Goal: Navigation & Orientation: Understand site structure

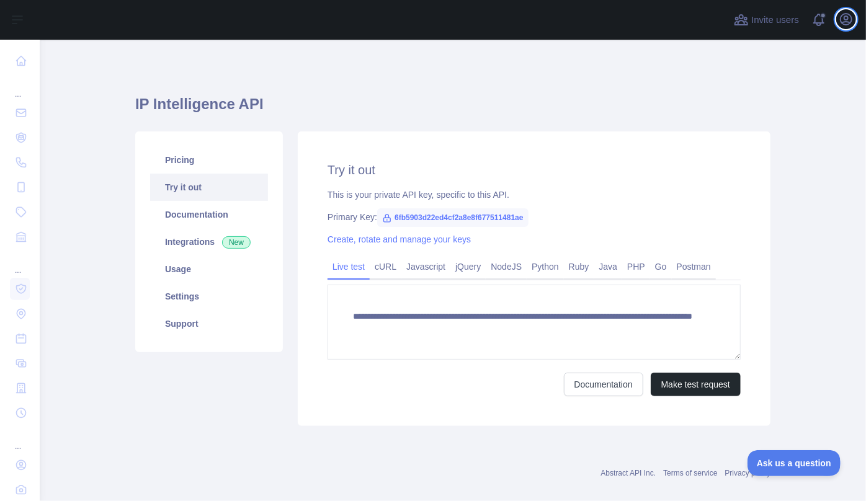
drag, startPoint x: 841, startPoint y: 18, endPoint x: 835, endPoint y: 22, distance: 7.6
click at [841, 18] on icon "button" at bounding box center [845, 19] width 15 height 15
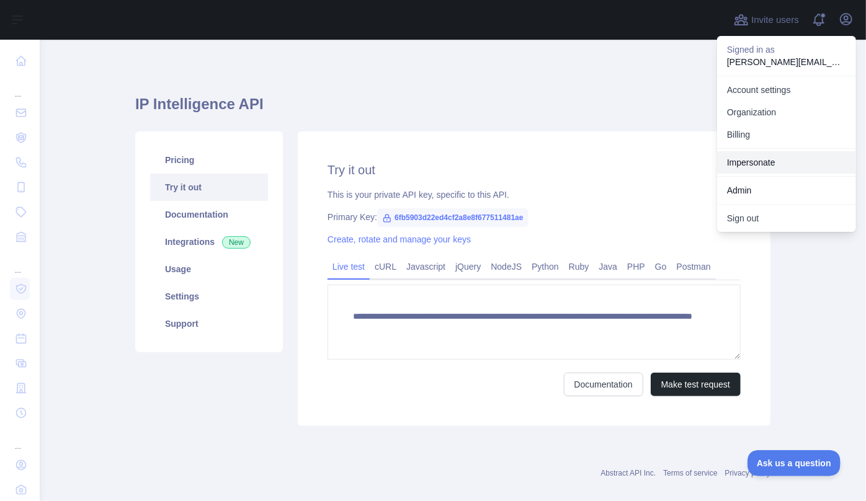
click at [753, 165] on link "Impersonate" at bounding box center [786, 162] width 139 height 22
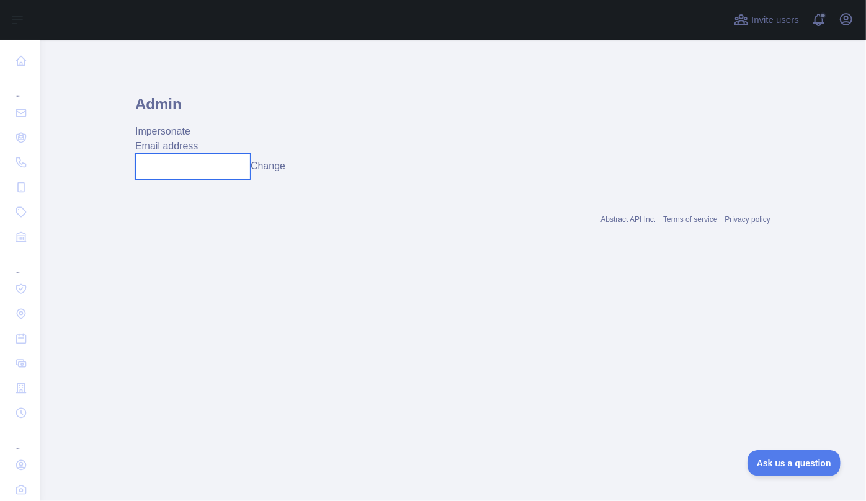
click at [159, 164] on input "text" at bounding box center [192, 167] width 115 height 26
type input "**********"
click at [285, 168] on button "Change" at bounding box center [268, 166] width 35 height 15
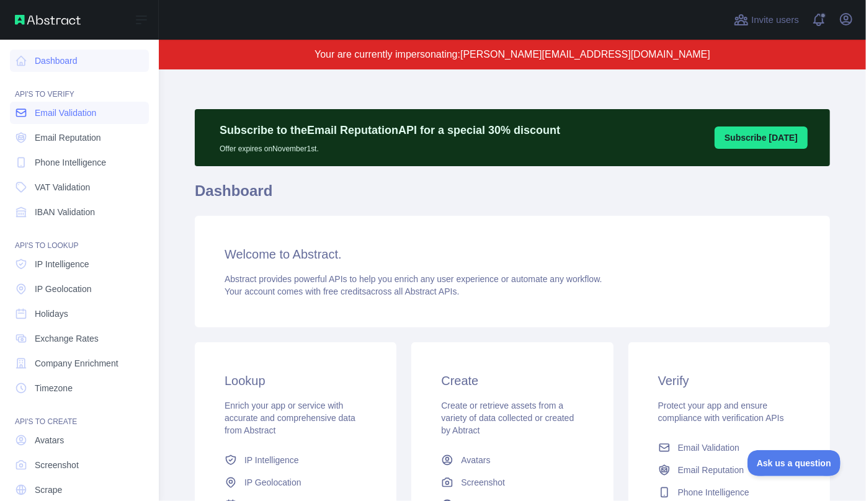
click at [58, 113] on span "Email Validation" at bounding box center [65, 113] width 61 height 12
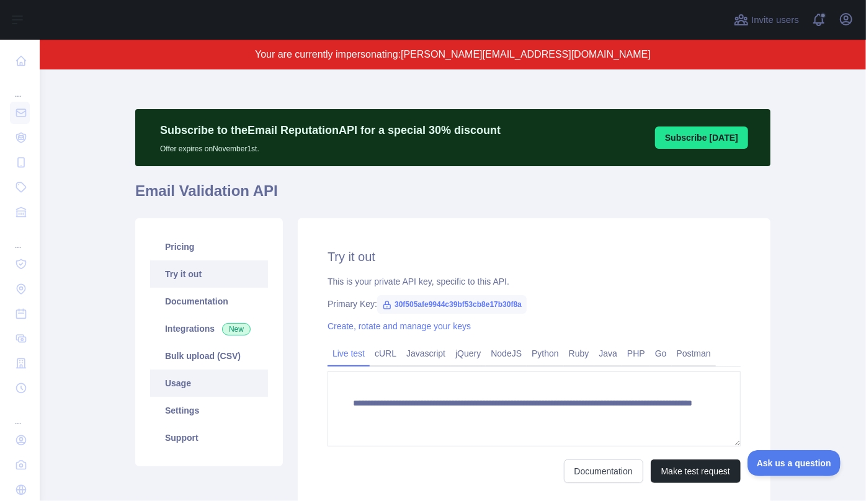
click at [204, 381] on link "Usage" at bounding box center [209, 383] width 118 height 27
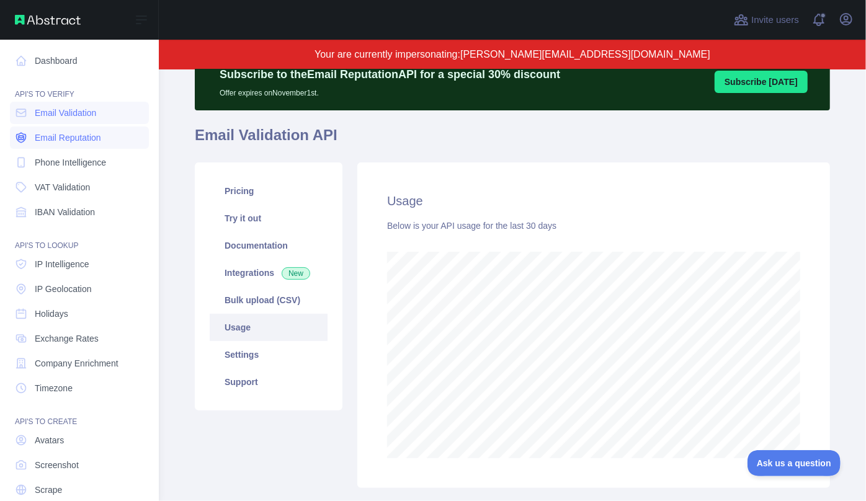
scroll to position [619620, 619354]
click at [36, 136] on span "Email Reputation" at bounding box center [68, 137] width 66 height 12
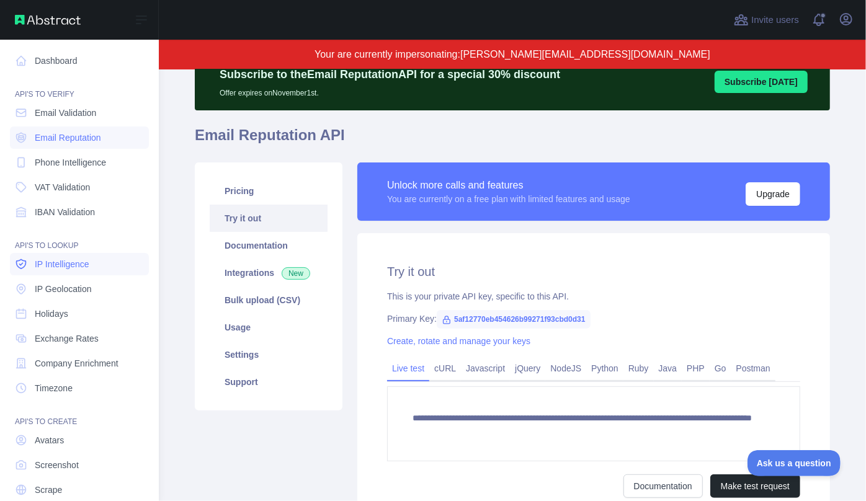
click at [52, 267] on span "IP Intelligence" at bounding box center [62, 264] width 55 height 12
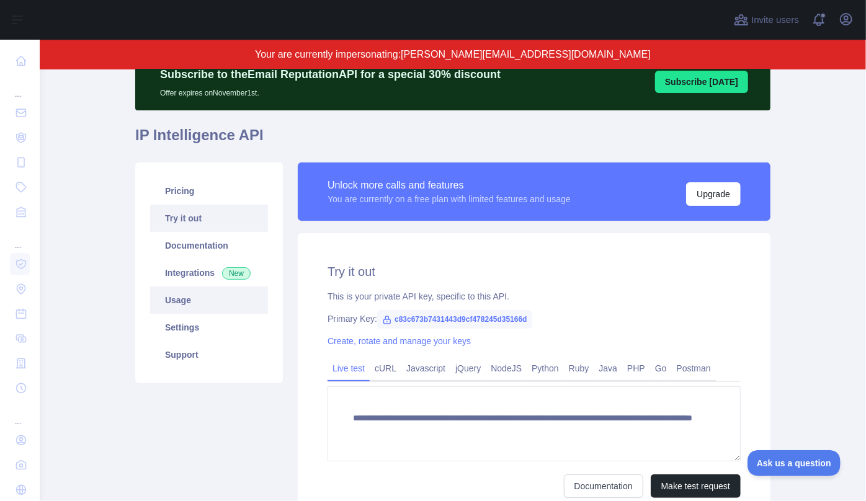
click at [213, 301] on link "Usage" at bounding box center [209, 299] width 118 height 27
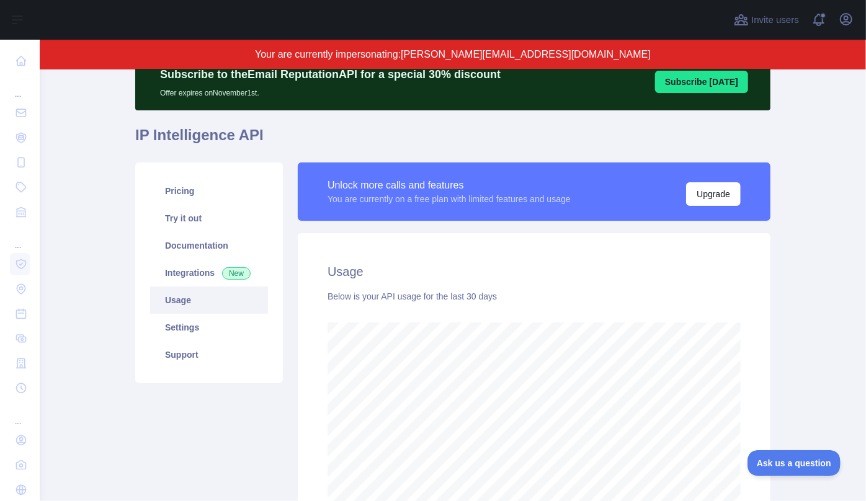
scroll to position [432, 817]
